Goal: Entertainment & Leisure: Consume media (video, audio)

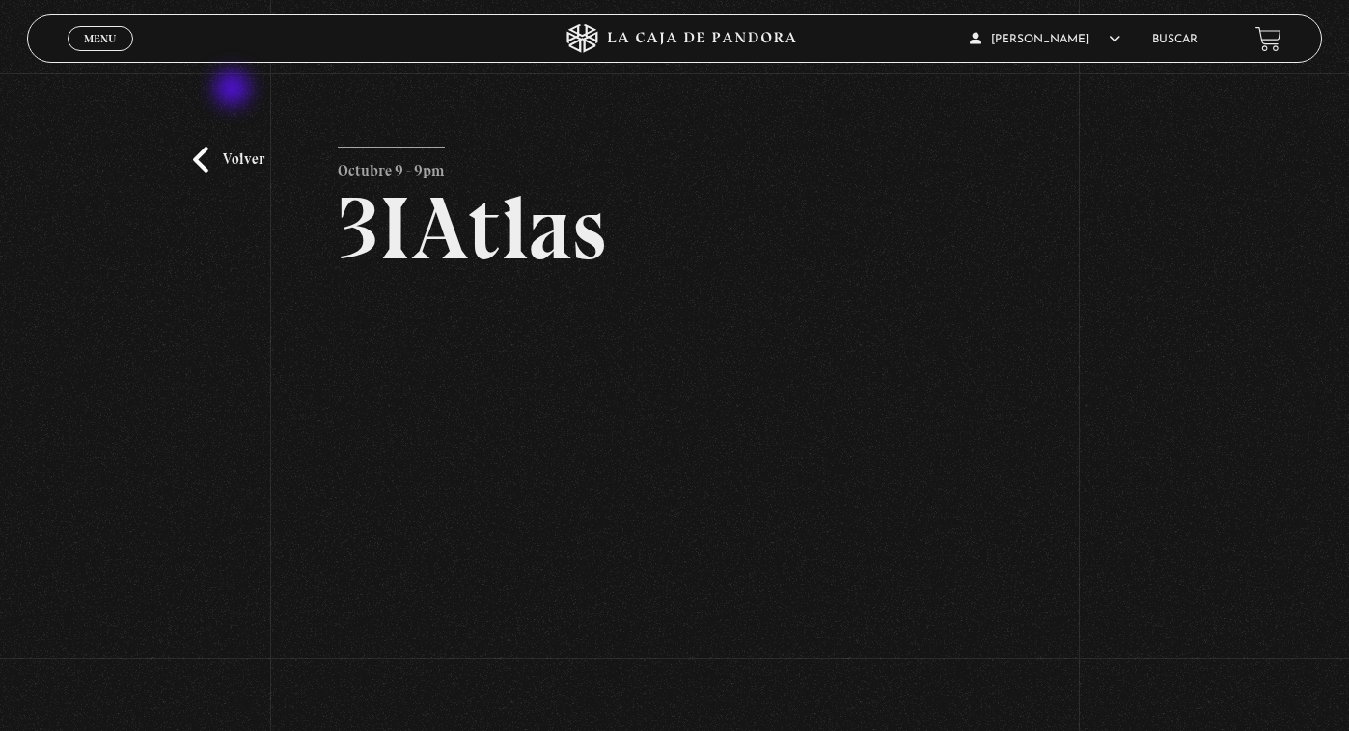
scroll to position [58, 0]
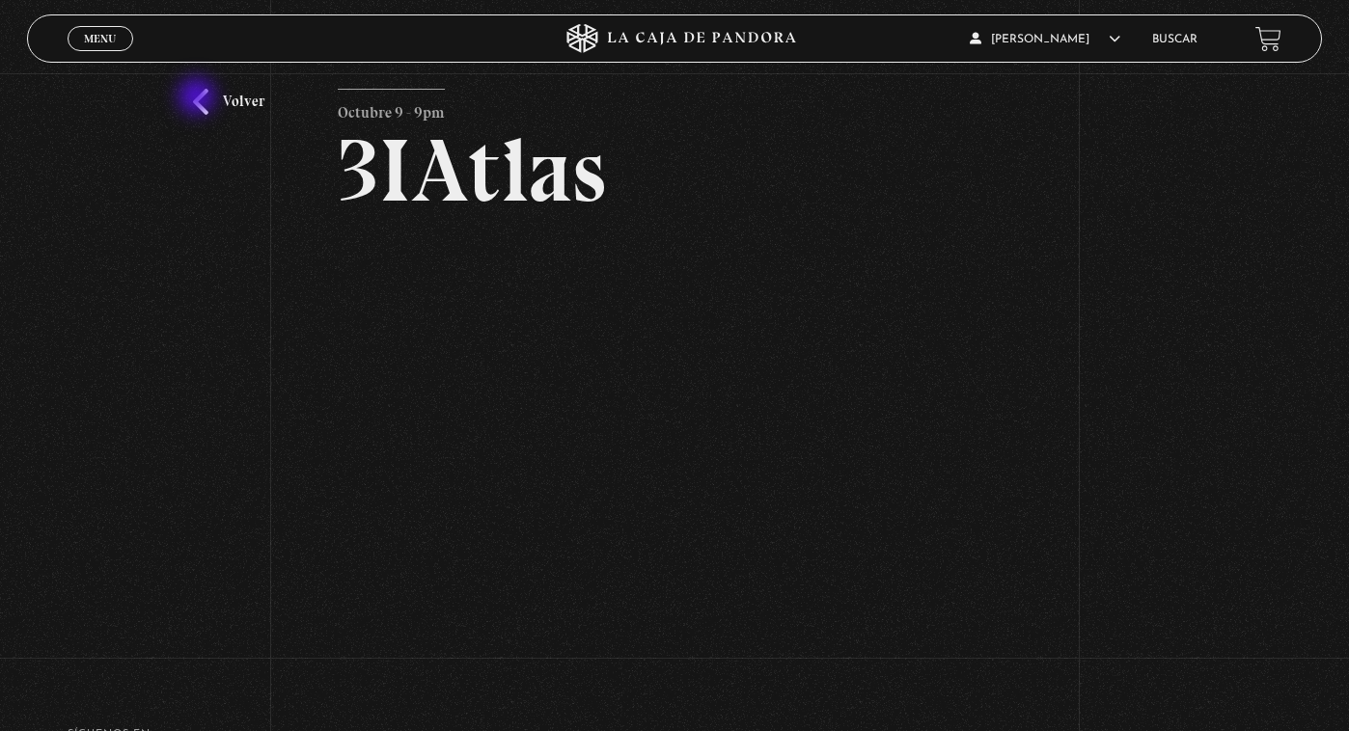
click at [205, 98] on link "Volver" at bounding box center [228, 102] width 71 height 26
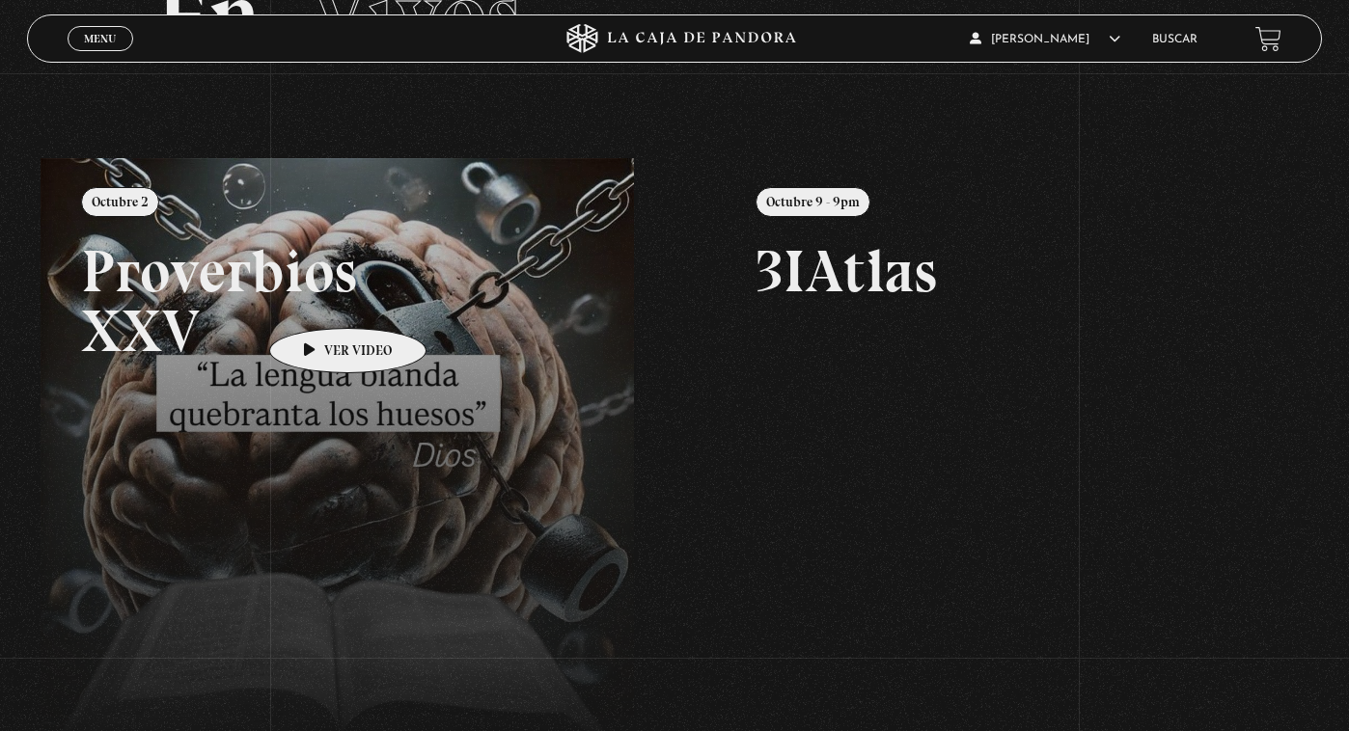
scroll to position [181, 0]
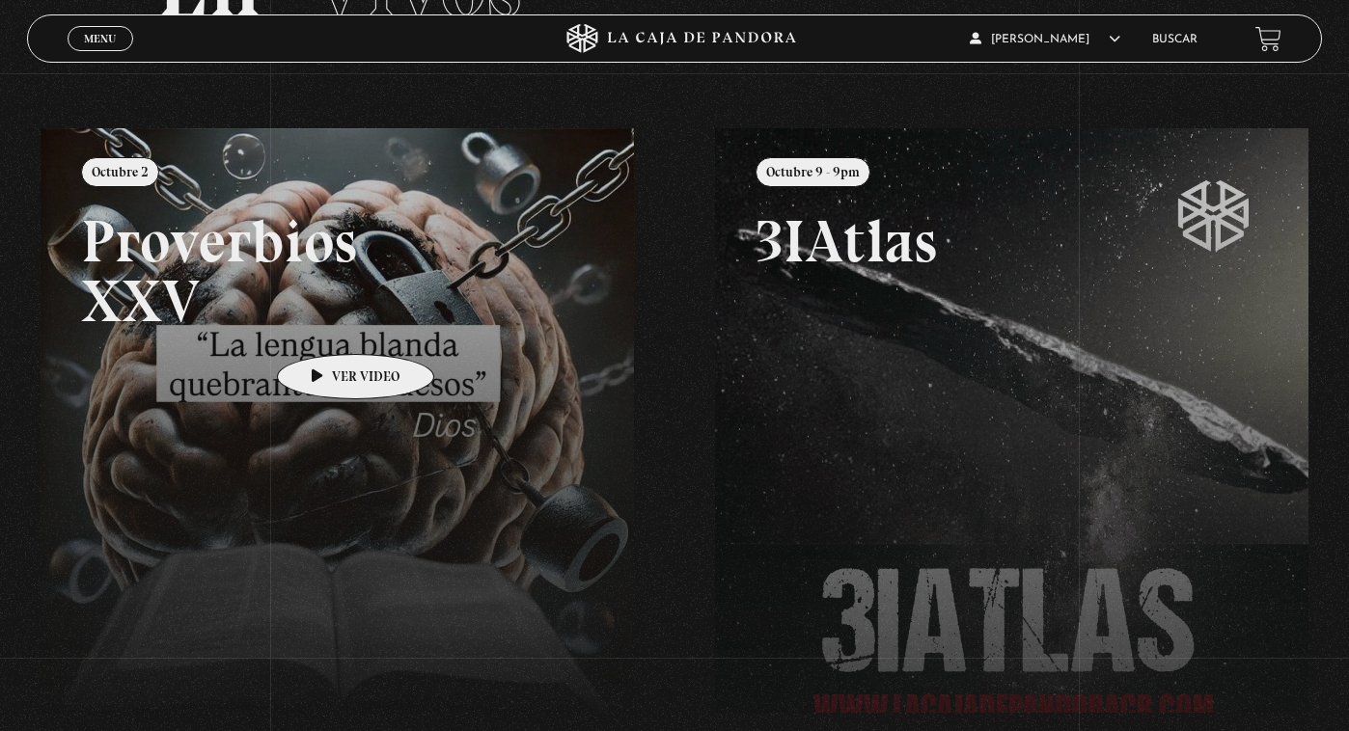
click at [325, 325] on link at bounding box center [715, 493] width 1349 height 731
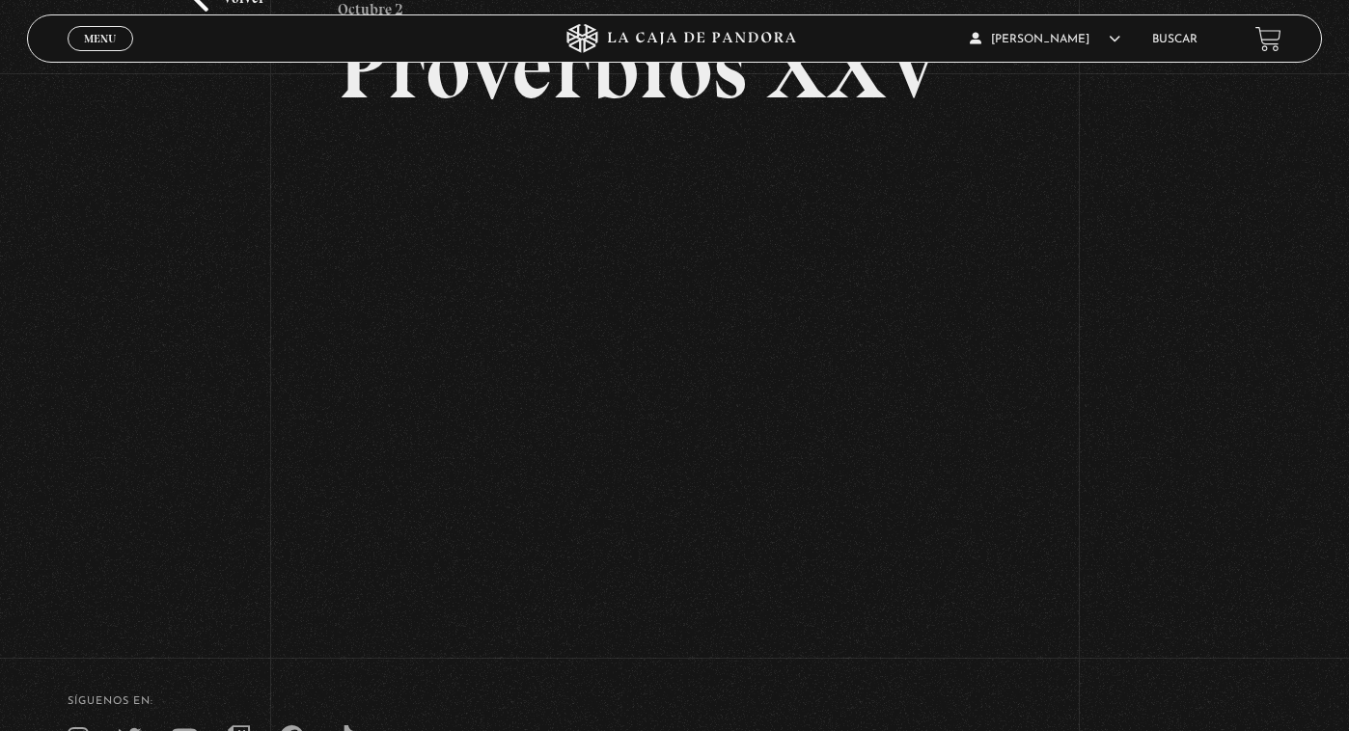
scroll to position [168, 0]
